Goal: Task Accomplishment & Management: Complete application form

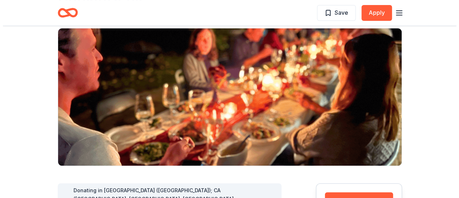
scroll to position [143, 0]
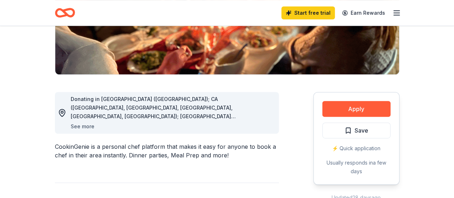
click at [85, 128] on button "See more" at bounding box center [83, 126] width 24 height 9
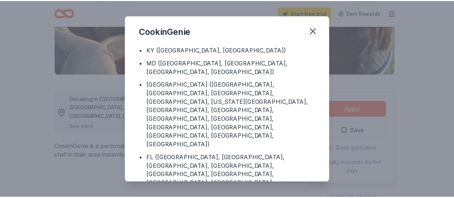
scroll to position [108, 0]
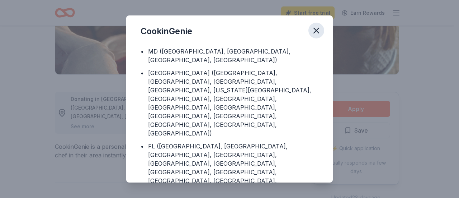
click at [319, 29] on icon "button" at bounding box center [316, 30] width 10 height 10
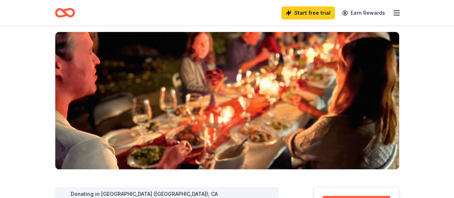
scroll to position [0, 0]
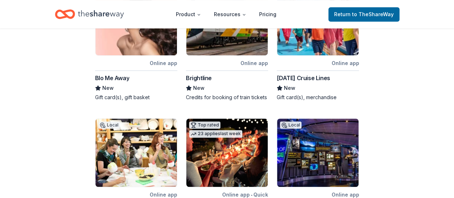
scroll to position [143, 0]
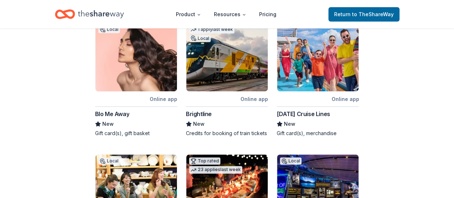
click at [344, 94] on div "Online app" at bounding box center [345, 98] width 28 height 9
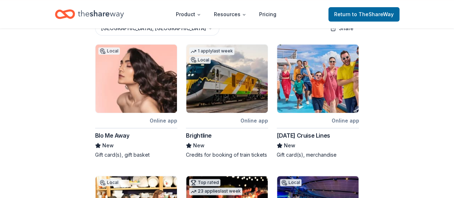
scroll to position [110, 0]
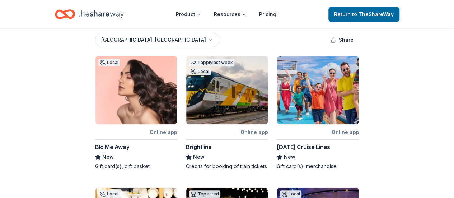
click at [241, 91] on img at bounding box center [226, 90] width 81 height 68
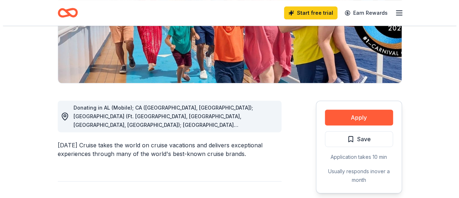
scroll to position [143, 0]
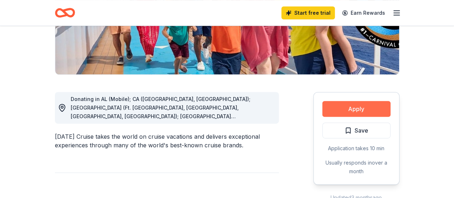
click at [354, 107] on button "Apply" at bounding box center [356, 109] width 68 height 16
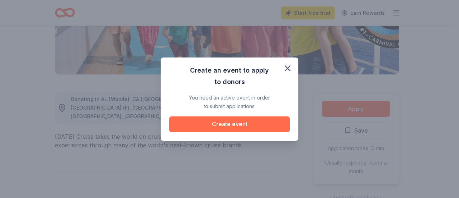
click at [244, 124] on button "Create event" at bounding box center [229, 124] width 121 height 16
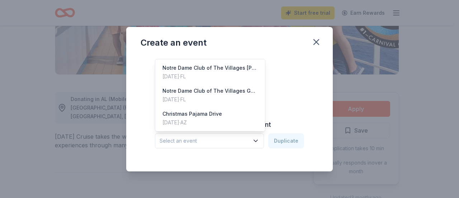
click at [257, 142] on icon "button" at bounding box center [255, 140] width 7 height 7
click at [232, 72] on div "Apr 09, 2025 · FL" at bounding box center [209, 76] width 95 height 9
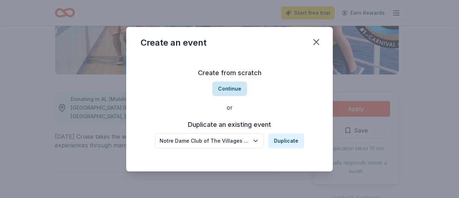
click at [236, 87] on button "Continue" at bounding box center [229, 88] width 35 height 14
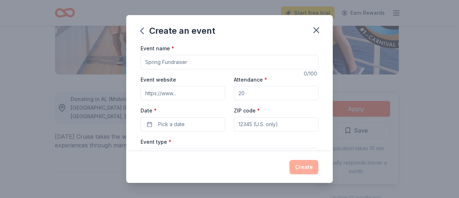
click at [214, 60] on input "Event name *" at bounding box center [230, 62] width 178 height 14
click at [255, 93] on input "Attendance *" at bounding box center [276, 93] width 85 height 14
type input "150"
click at [213, 124] on button "Pick a date" at bounding box center [183, 124] width 85 height 14
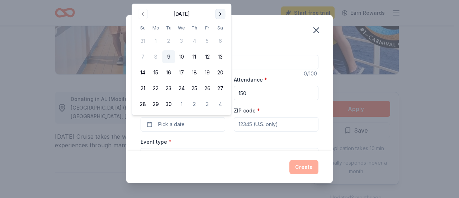
click at [219, 15] on button "Go to next month" at bounding box center [220, 14] width 10 height 10
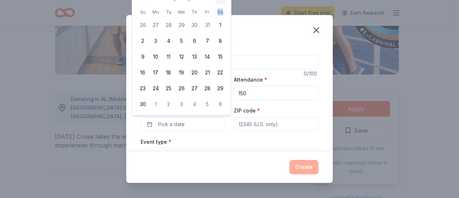
click at [219, 15] on th "Sa" at bounding box center [220, 12] width 13 height 8
click at [178, 124] on span "Pick a date" at bounding box center [171, 124] width 27 height 9
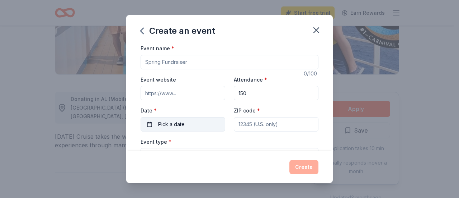
click at [178, 124] on span "Pick a date" at bounding box center [171, 124] width 27 height 9
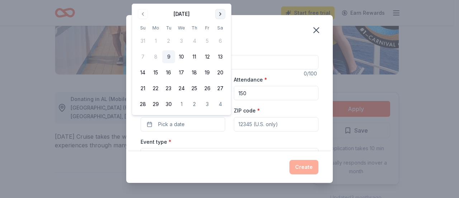
click at [223, 15] on button "Go to next month" at bounding box center [220, 14] width 10 height 10
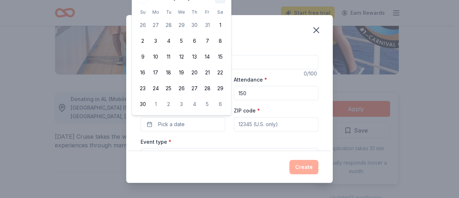
click at [220, 12] on button "Go to next month" at bounding box center [220, 14] width 10 height 10
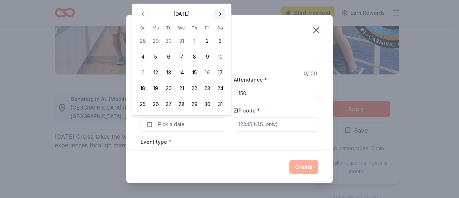
click at [220, 12] on button "Go to next month" at bounding box center [220, 14] width 10 height 10
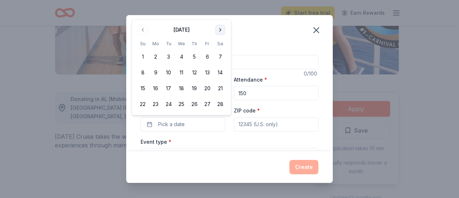
click at [217, 30] on button "Go to next month" at bounding box center [220, 30] width 10 height 10
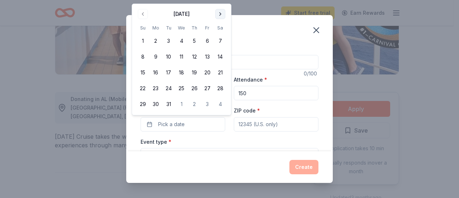
click at [219, 15] on button "Go to next month" at bounding box center [220, 14] width 10 height 10
drag, startPoint x: 182, startPoint y: 42, endPoint x: 187, endPoint y: 40, distance: 5.3
click at [183, 41] on button "1" at bounding box center [181, 40] width 13 height 13
click at [282, 125] on input "ZIP code *" at bounding box center [276, 124] width 85 height 14
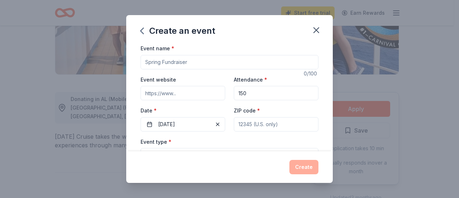
type input "32162"
type input "761 Barbados Place"
click at [166, 142] on label "Event type *" at bounding box center [156, 141] width 31 height 7
click at [167, 155] on div "Create" at bounding box center [229, 167] width 207 height 32
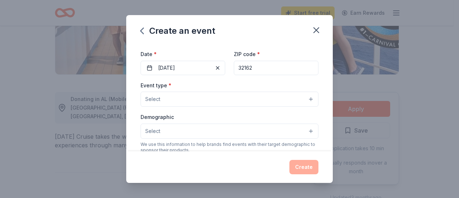
scroll to position [72, 0]
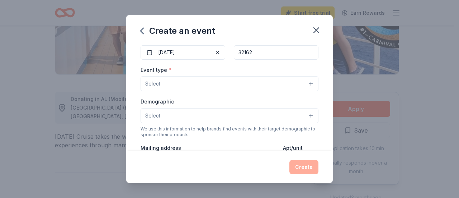
click at [185, 88] on button "Select" at bounding box center [230, 83] width 178 height 15
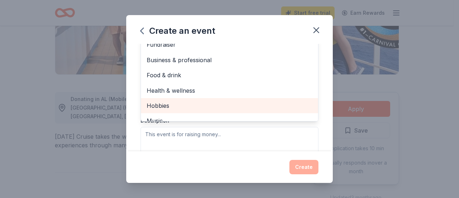
scroll to position [108, 0]
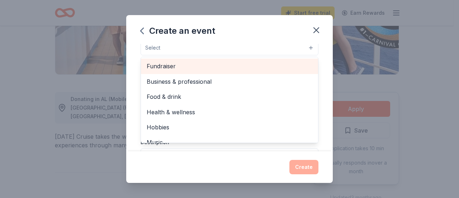
click at [178, 68] on span "Fundraiser" at bounding box center [230, 65] width 166 height 9
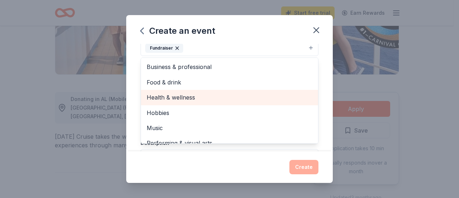
click at [191, 95] on span "Health & wellness" at bounding box center [230, 97] width 166 height 9
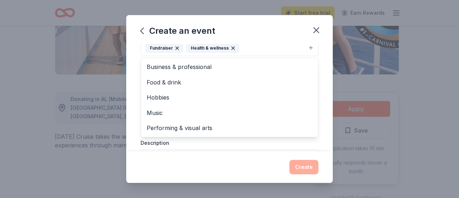
click at [223, 151] on div "Create an event Event name * 0 /100 Event website Attendance * 150 Date * 04/01…" at bounding box center [229, 98] width 207 height 167
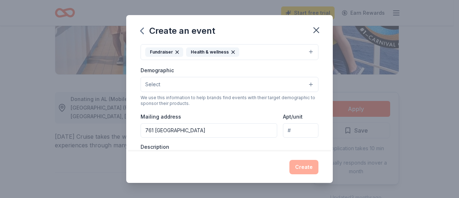
click at [174, 83] on button "Select" at bounding box center [230, 84] width 178 height 15
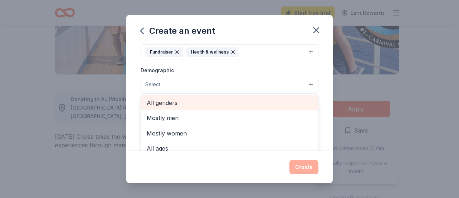
click at [168, 102] on span "All genders" at bounding box center [230, 102] width 166 height 9
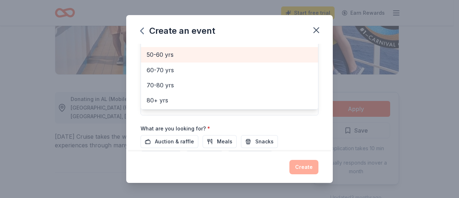
scroll to position [175, 0]
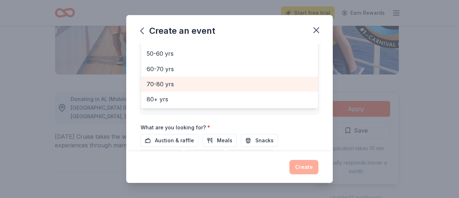
click at [171, 82] on span "70-80 yrs" at bounding box center [230, 83] width 166 height 9
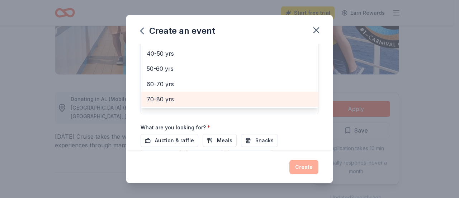
scroll to position [190, 0]
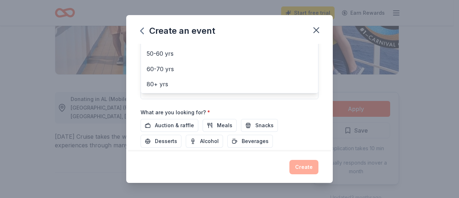
click at [178, 124] on div "Event name * 0 /100 Event website Attendance * 150 Date * 04/01/2026 ZIP code *…" at bounding box center [230, 19] width 178 height 333
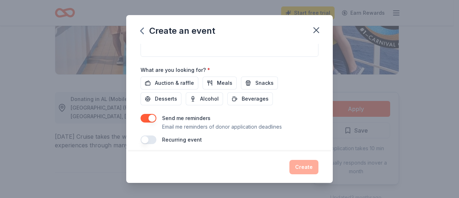
scroll to position [161, 0]
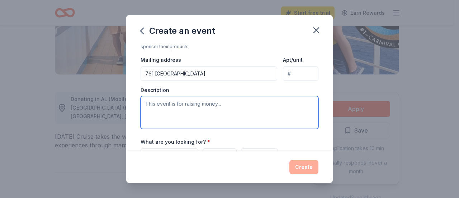
click at [204, 106] on textarea at bounding box center [230, 112] width 178 height 32
paste textarea "My name is Marty Croissant; I am the Fundraising Chair for The Notre Dame Club …"
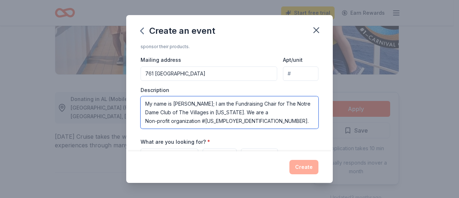
scroll to position [65, 0]
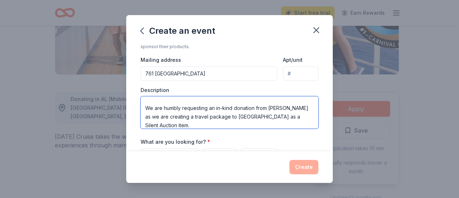
click at [180, 106] on textarea "My name is Marty Croissant; I am the Fundraising Chair for The Notre Dame Club …" at bounding box center [230, 112] width 178 height 32
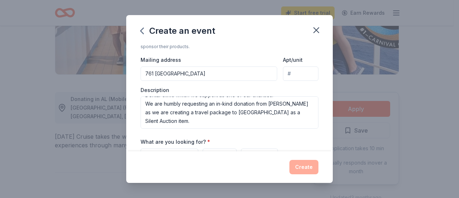
scroll to position [60, 0]
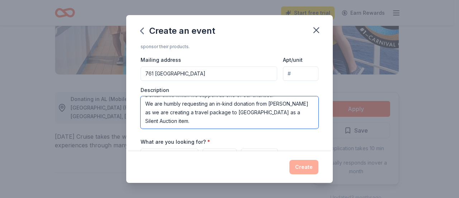
drag, startPoint x: 270, startPoint y: 109, endPoint x: 299, endPoint y: 110, distance: 29.1
click at [299, 110] on textarea "My name is Marty Croissant; I am the Fundraising Chair for The Notre Dame Club …" at bounding box center [230, 112] width 178 height 32
click at [171, 115] on textarea "My name is Marty Croissant; I am the Fundraising Chair for The Notre Dame Club …" at bounding box center [230, 112] width 178 height 32
click at [186, 113] on textarea "My name is Marty Croissant; I am the Fundraising Chair for The Notre Dame Club …" at bounding box center [230, 112] width 178 height 32
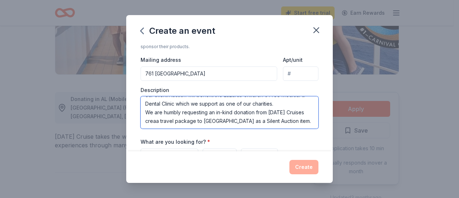
scroll to position [60, 0]
click at [217, 118] on textarea "My name is Marty Croissant; I am the Fundraising Chair for The Notre Dame Club …" at bounding box center [230, 112] width 178 height 32
click at [213, 118] on textarea "My name is Marty Croissant; I am the Fundraising Chair for The Notre Dame Club …" at bounding box center [230, 112] width 178 height 32
drag, startPoint x: 213, startPoint y: 118, endPoint x: 252, endPoint y: 119, distance: 39.1
click at [252, 119] on textarea "My name is Marty Croissant; I am the Fundraising Chair for The Notre Dame Club …" at bounding box center [230, 112] width 178 height 32
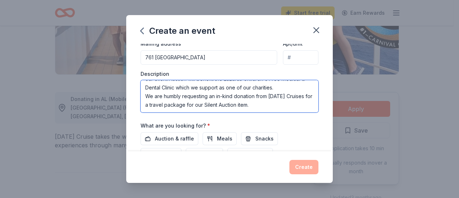
scroll to position [199, 0]
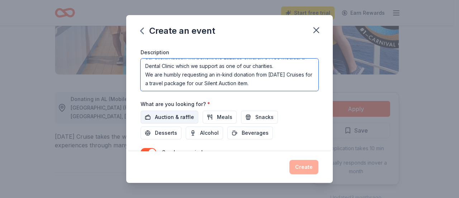
type textarea "My name is Marty Croissant; I am the Fundraising Chair for The Notre Dame Club …"
click at [177, 114] on span "Auction & raffle" at bounding box center [174, 117] width 39 height 9
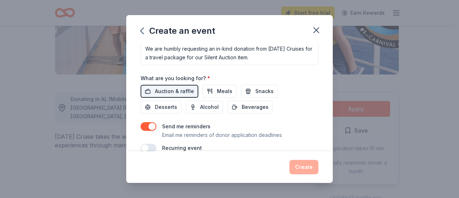
scroll to position [235, 0]
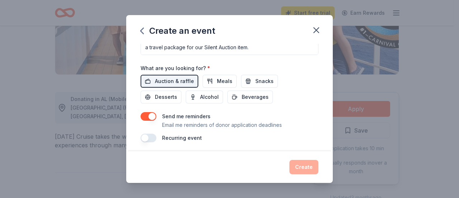
click at [306, 167] on div "Create" at bounding box center [230, 167] width 178 height 14
click at [303, 169] on div "Create" at bounding box center [230, 167] width 178 height 14
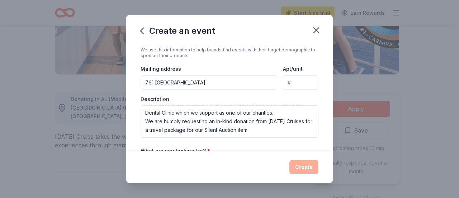
scroll to position [163, 0]
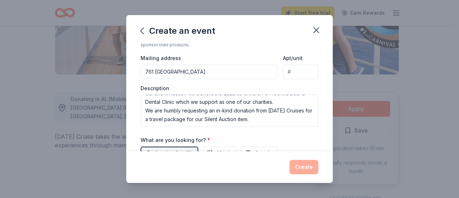
click at [227, 72] on input "761 Barbados Place" at bounding box center [209, 72] width 137 height 14
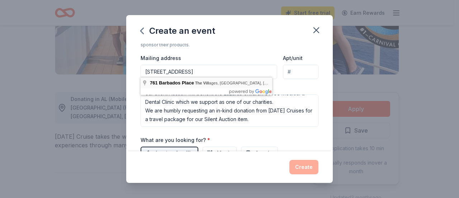
type input "761 Barbados Place, The Villages, FL, 32162"
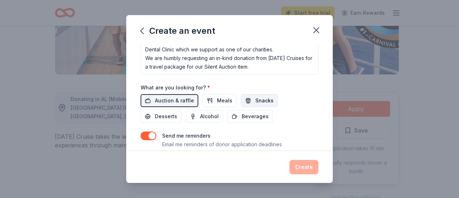
scroll to position [235, 0]
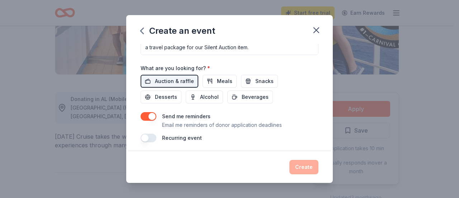
click at [301, 167] on div "Create" at bounding box center [230, 167] width 178 height 14
click at [145, 137] on button "button" at bounding box center [149, 137] width 16 height 9
click at [302, 169] on div "Create" at bounding box center [230, 167] width 178 height 14
click at [152, 137] on button "button" at bounding box center [149, 137] width 16 height 9
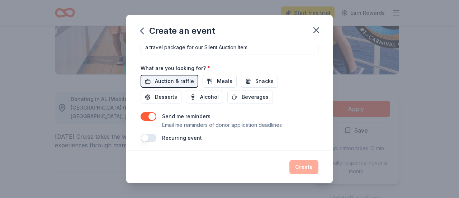
click at [155, 112] on button "button" at bounding box center [149, 116] width 16 height 9
click at [147, 112] on button "button" at bounding box center [149, 116] width 16 height 9
type button "on"
click at [141, 112] on button "button" at bounding box center [149, 116] width 16 height 9
click at [142, 115] on button "button" at bounding box center [149, 116] width 16 height 9
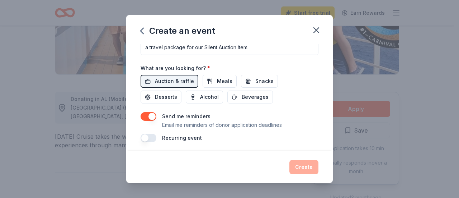
click at [302, 170] on div "Create" at bounding box center [230, 167] width 178 height 14
click at [308, 171] on div "Create" at bounding box center [230, 167] width 178 height 14
click at [315, 33] on icon "button" at bounding box center [316, 30] width 10 height 10
click at [311, 165] on div "Create" at bounding box center [230, 167] width 178 height 14
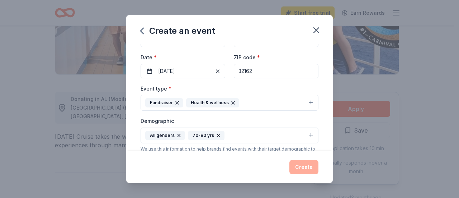
scroll to position [0, 0]
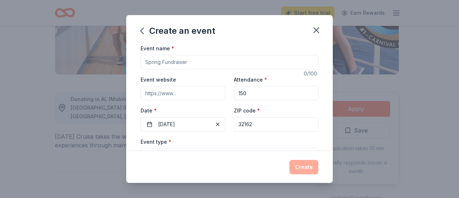
click at [193, 60] on input "Event name *" at bounding box center [230, 62] width 178 height 14
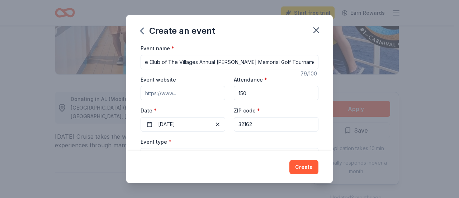
scroll to position [0, 38]
type input "The Notre Dame Club of The Villages Annual Jack Huston Memorial Golf Tournament"
click at [306, 168] on button "Create" at bounding box center [303, 167] width 29 height 14
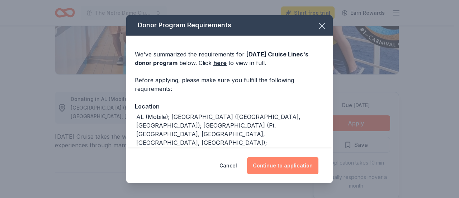
click at [297, 165] on button "Continue to application" at bounding box center [282, 165] width 71 height 17
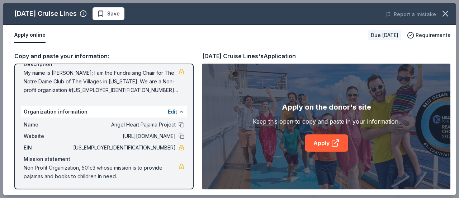
scroll to position [80, 0]
click at [147, 144] on span "46-3882856" at bounding box center [124, 146] width 104 height 9
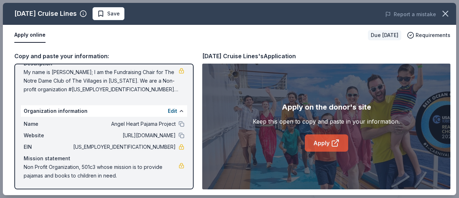
click at [332, 140] on icon at bounding box center [335, 142] width 9 height 9
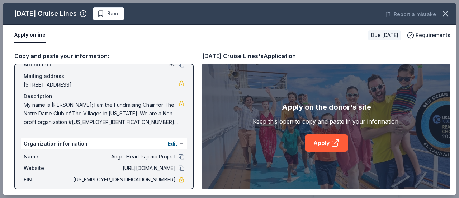
scroll to position [0, 0]
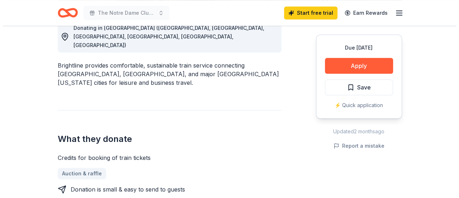
scroll to position [215, 0]
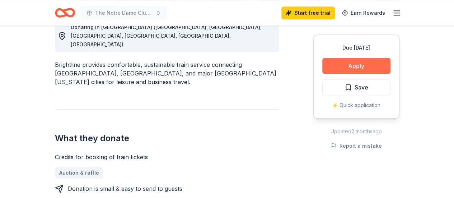
click at [374, 64] on button "Apply" at bounding box center [356, 66] width 68 height 16
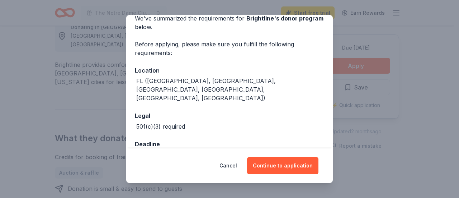
scroll to position [47, 0]
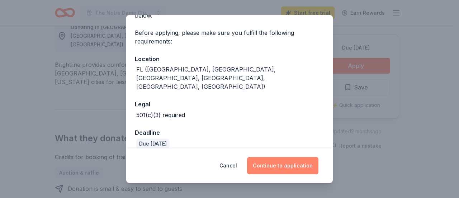
click at [286, 168] on button "Continue to application" at bounding box center [282, 165] width 71 height 17
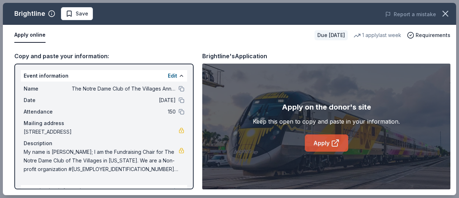
click at [331, 143] on link "Apply" at bounding box center [326, 142] width 43 height 17
